Goal: Find specific page/section: Find specific page/section

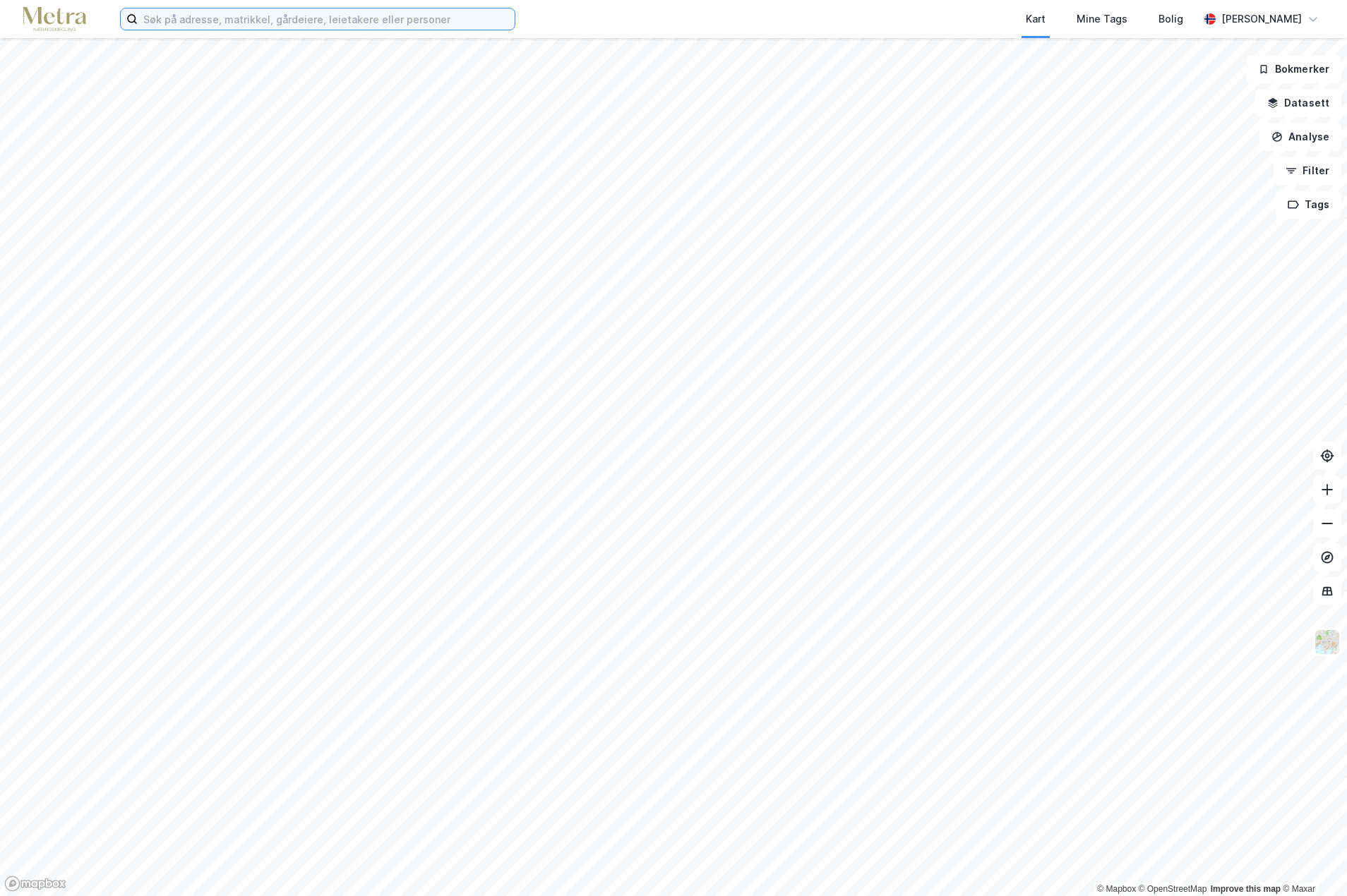
click at [166, 15] on input at bounding box center [326, 19] width 377 height 21
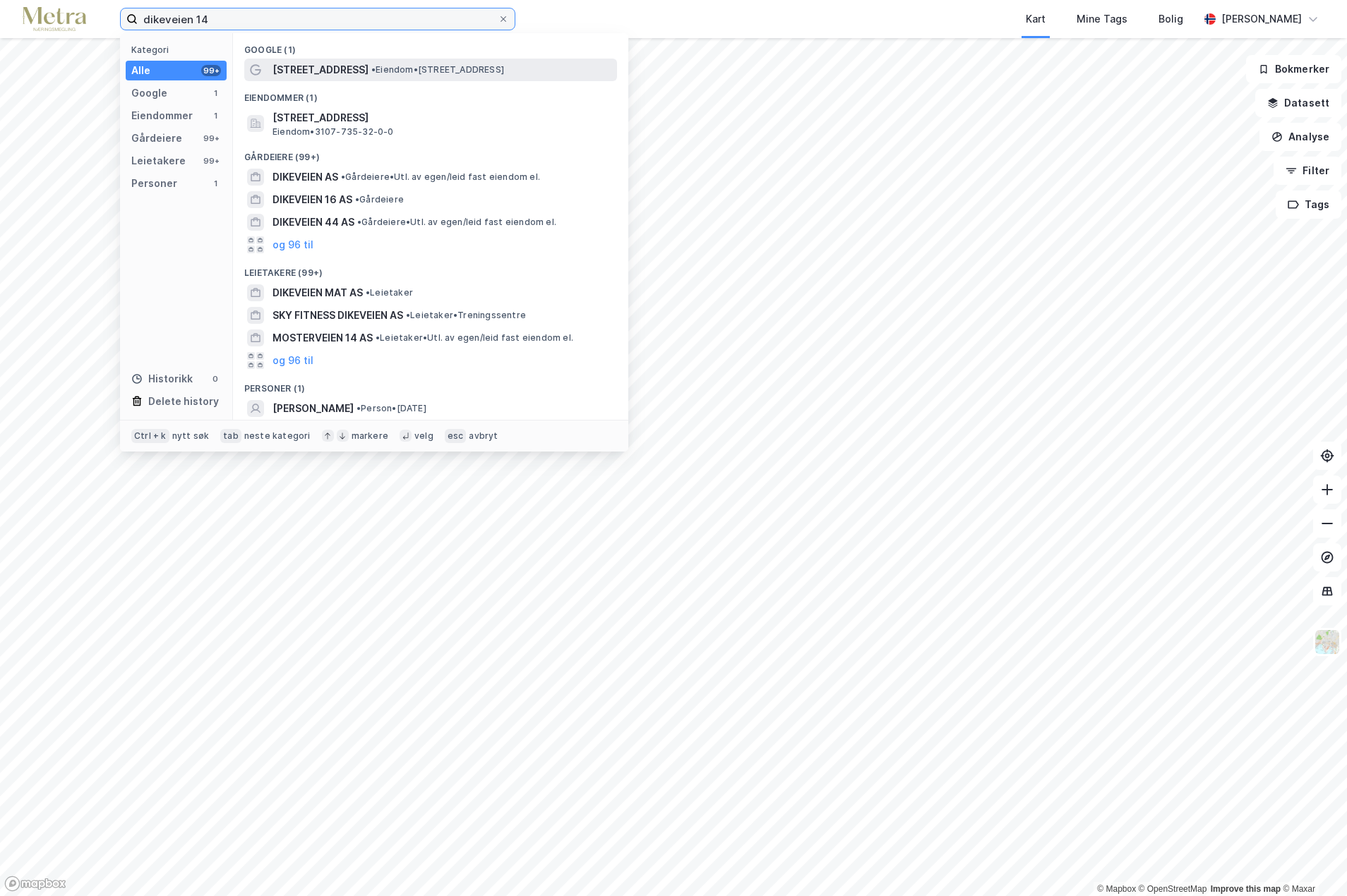
type input "dikeveien 14"
click at [289, 66] on span "Dikeveien 14" at bounding box center [320, 69] width 96 height 17
